Goal: Task Accomplishment & Management: Use online tool/utility

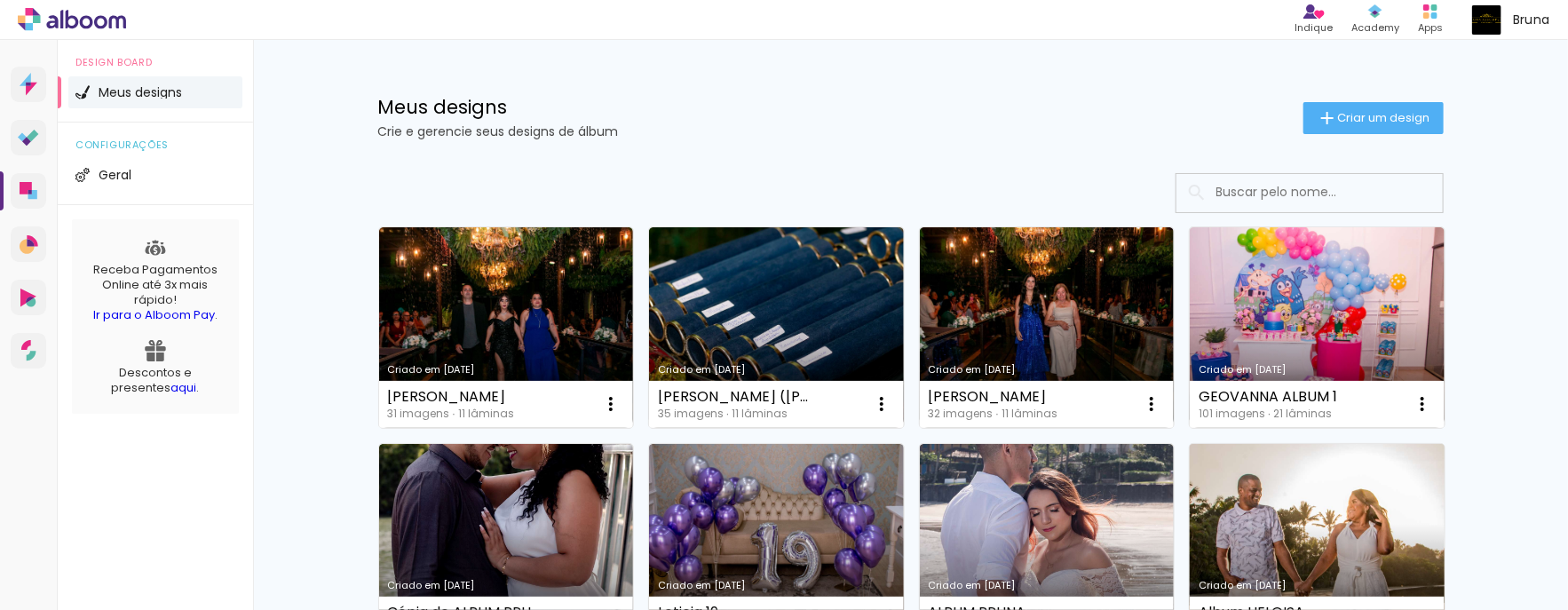
click at [1341, 511] on link "Criado em 20/06/23" at bounding box center [1316, 545] width 255 height 201
click at [1232, 506] on link "Criado em [DATE]" at bounding box center [1316, 545] width 255 height 201
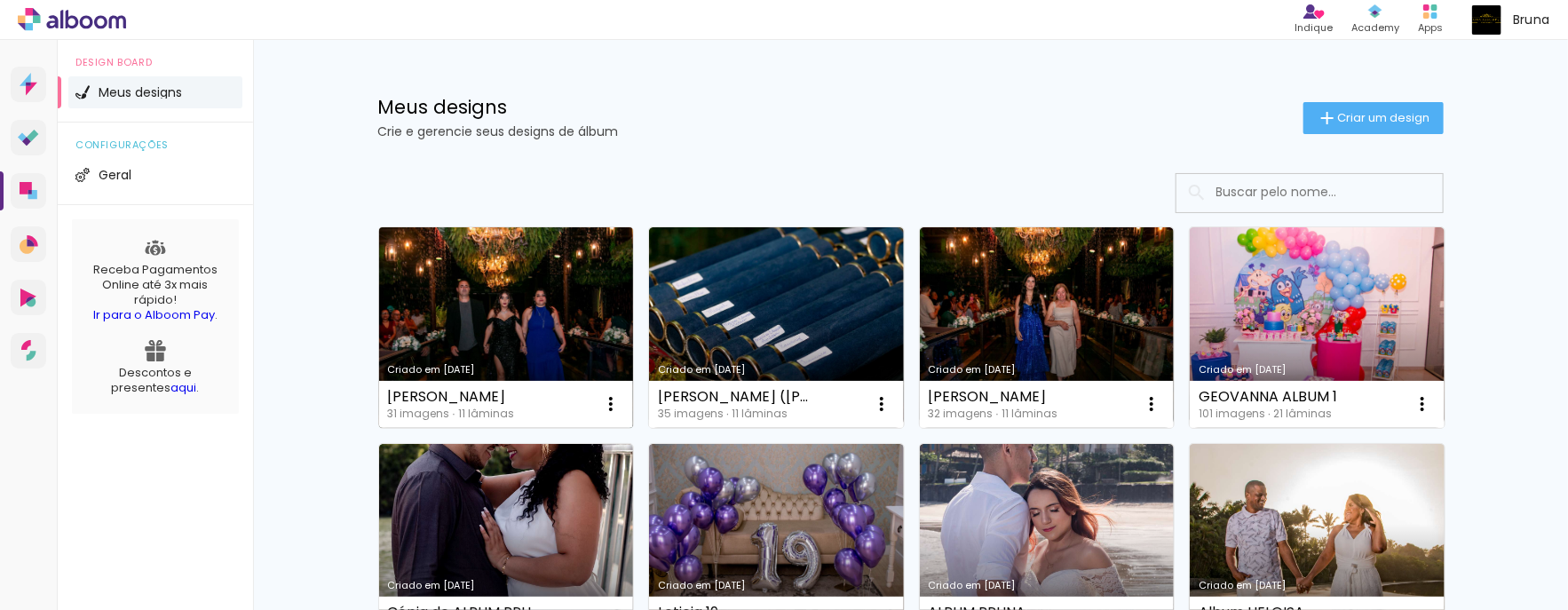
click at [501, 326] on link "Criado em [DATE]" at bounding box center [506, 328] width 255 height 201
